Goal: Find specific page/section: Find specific page/section

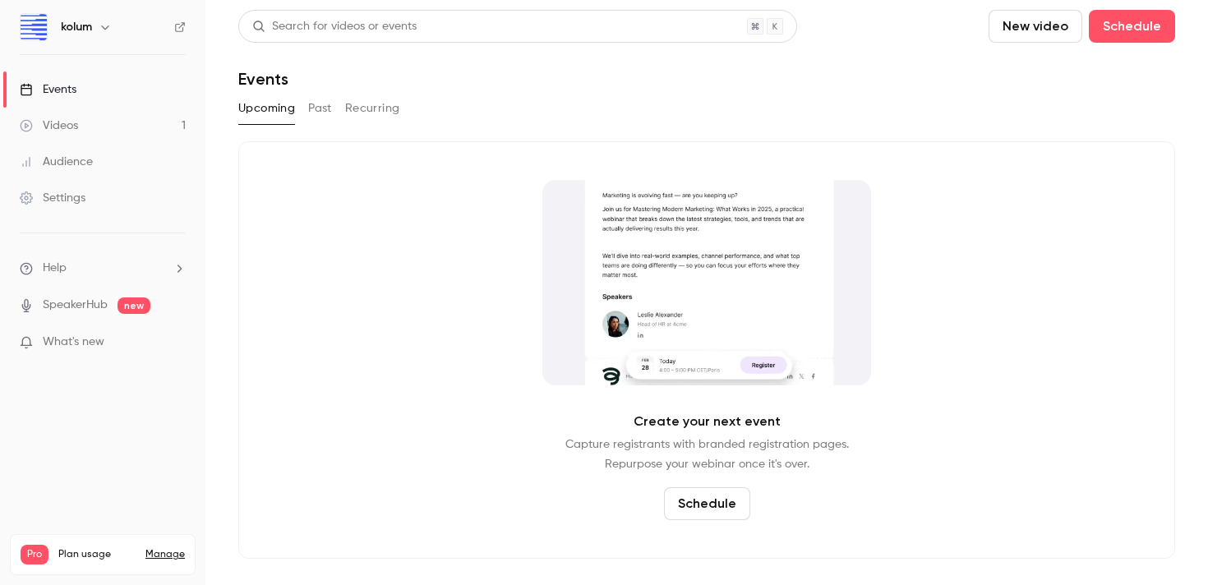
click at [43, 22] on img at bounding box center [34, 27] width 26 height 26
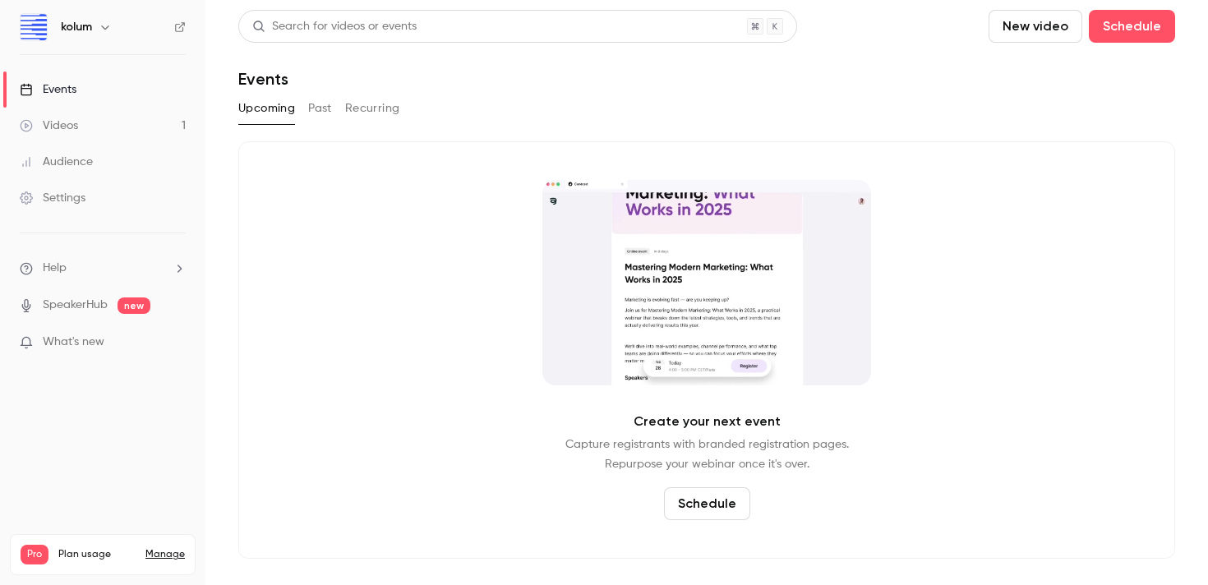
click at [84, 22] on h6 "kolum" at bounding box center [76, 27] width 31 height 16
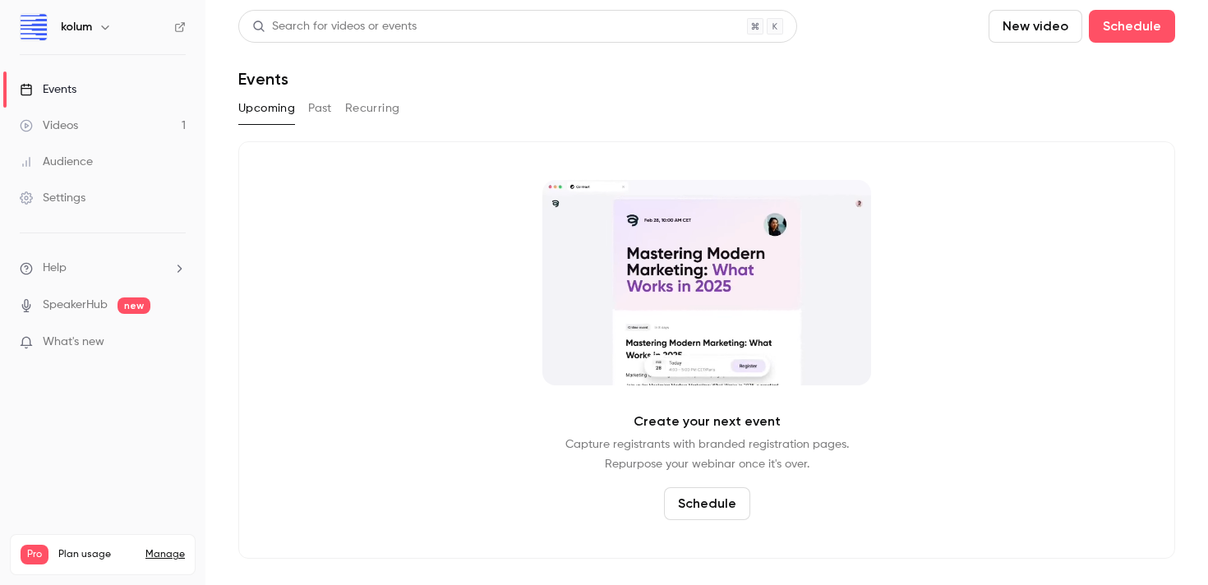
click at [103, 30] on icon "button" at bounding box center [105, 27] width 13 height 13
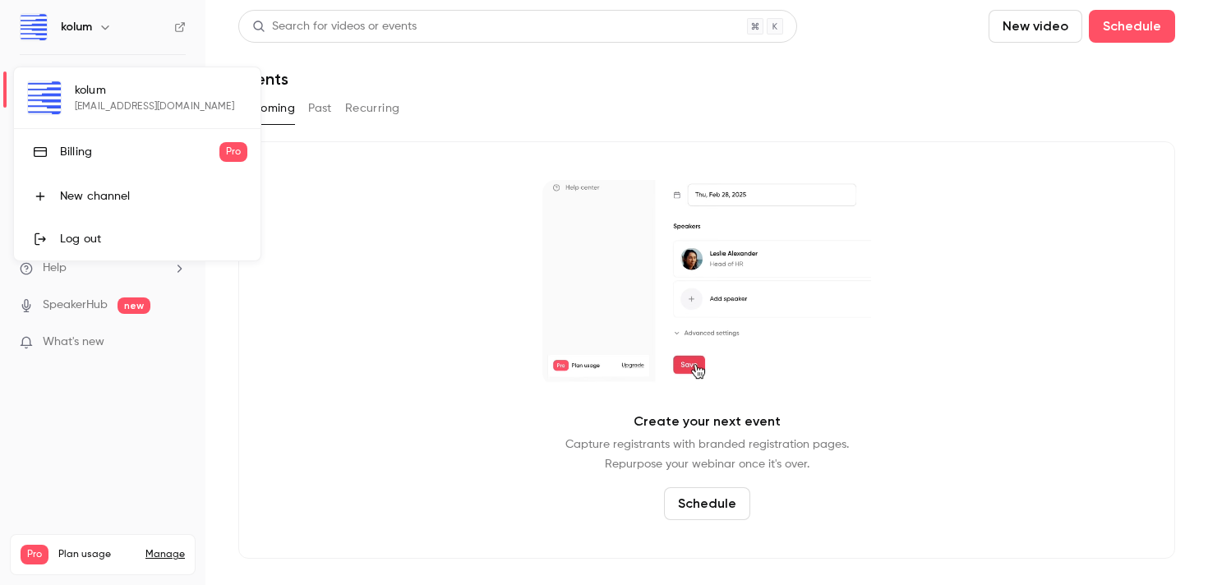
click at [90, 158] on div "Billing" at bounding box center [139, 152] width 159 height 16
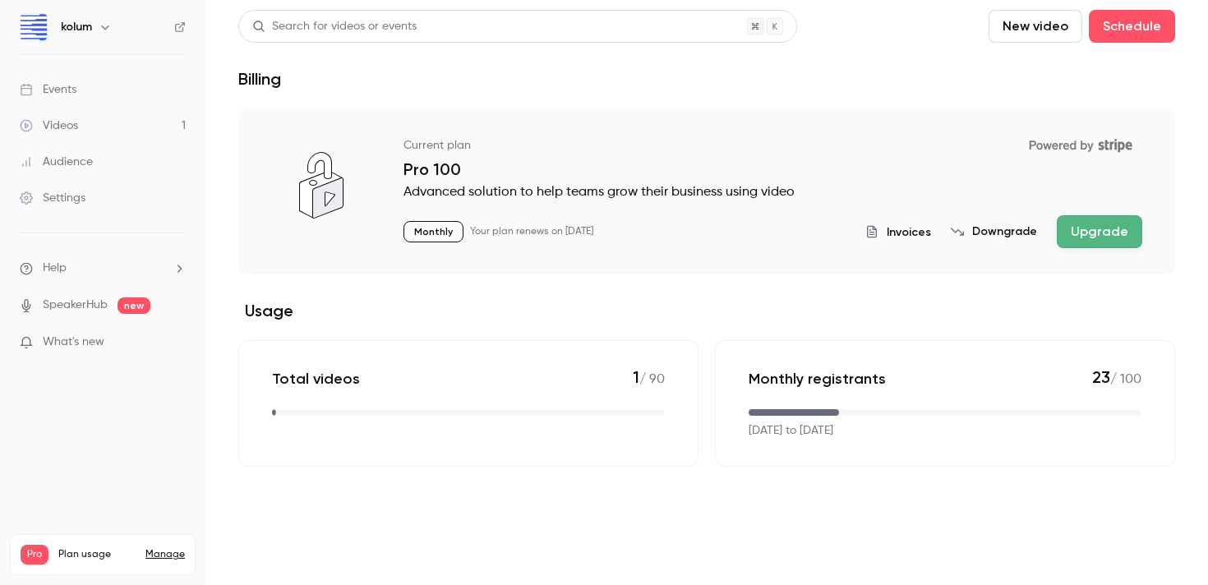
click at [919, 233] on span "Invoices" at bounding box center [909, 232] width 44 height 17
